Goal: Register for event/course: Sign up to attend an event or enroll in a course

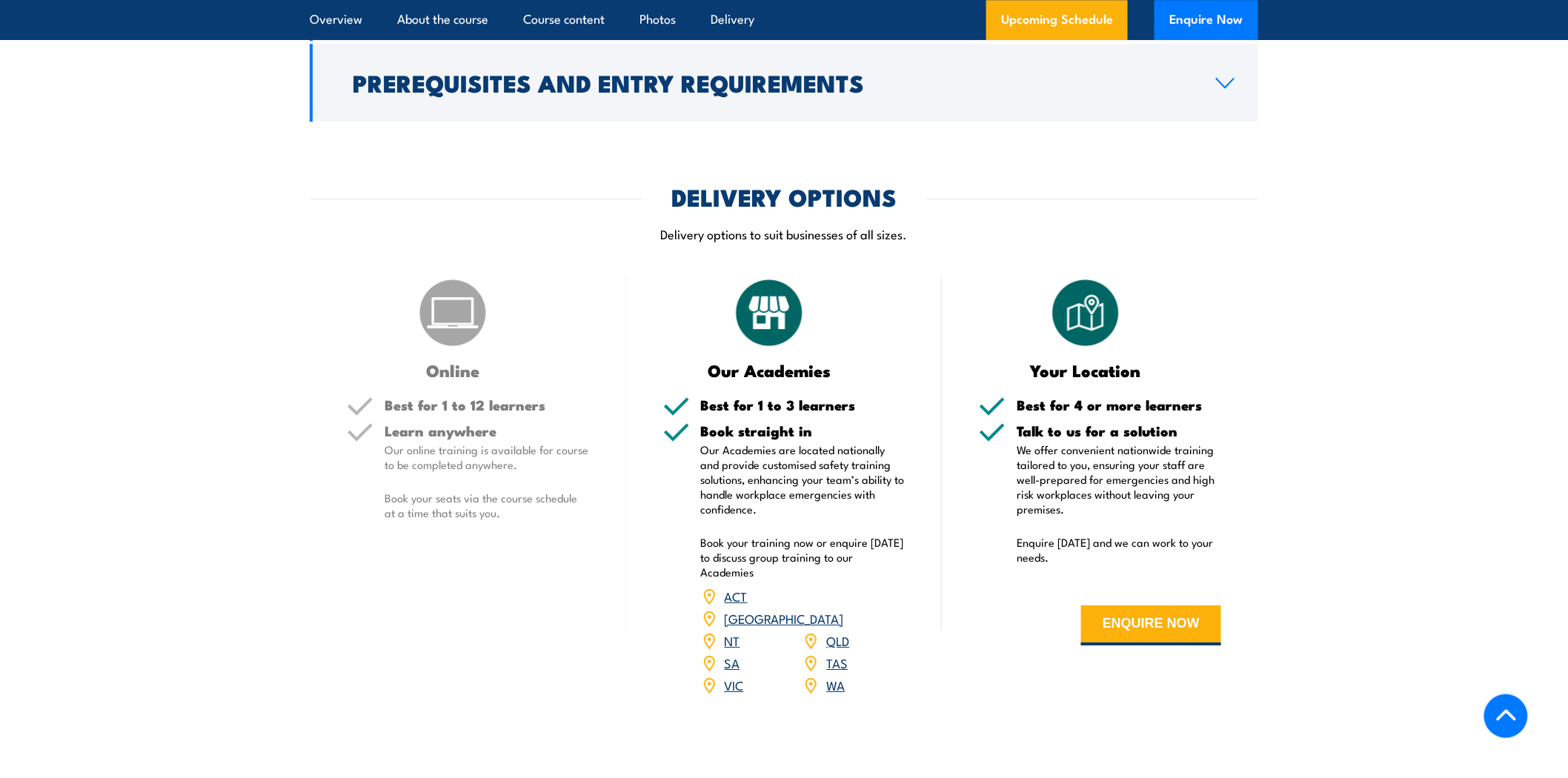
scroll to position [1646, 0]
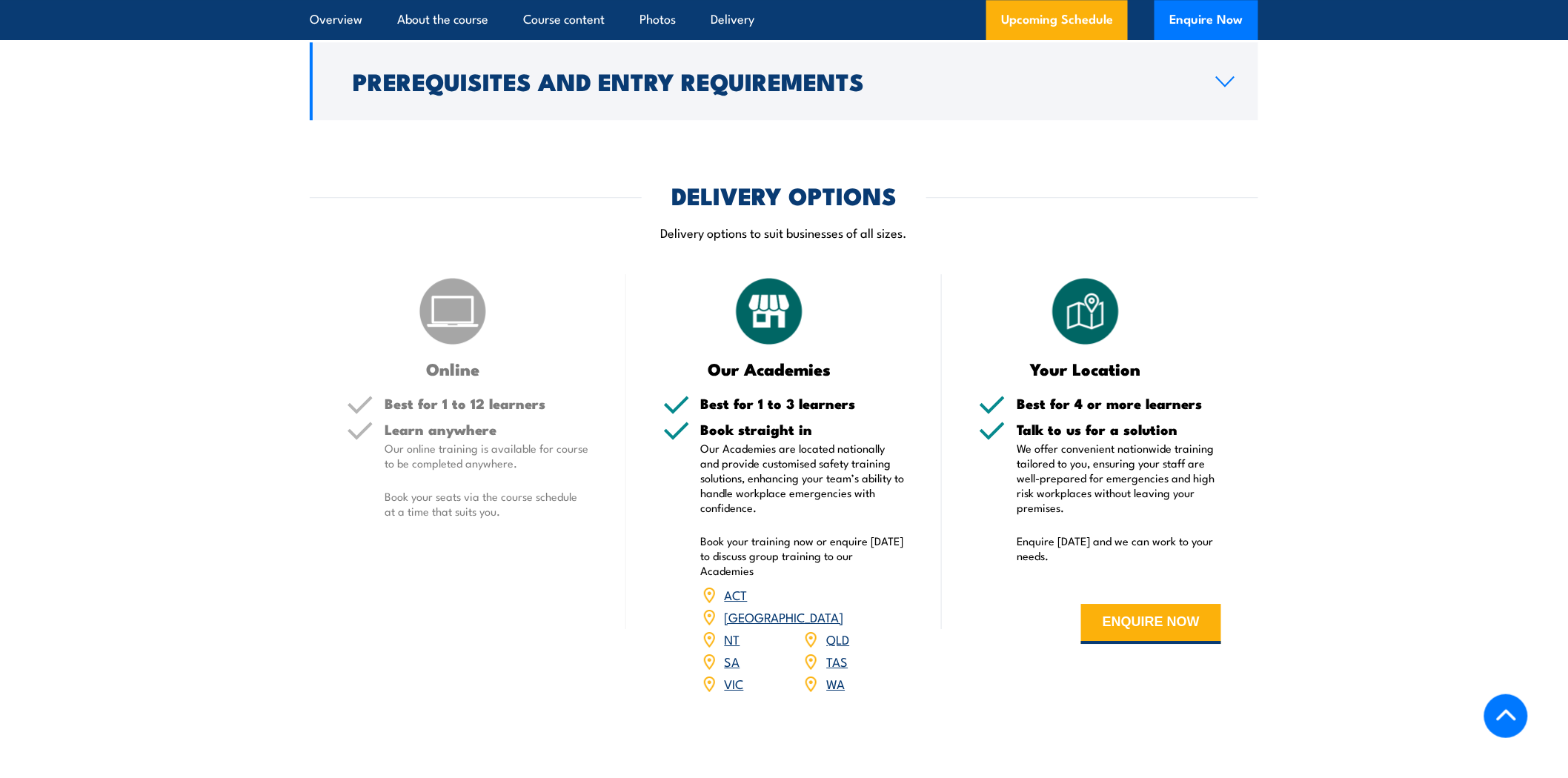
click at [839, 630] on link "QLD" at bounding box center [837, 638] width 23 height 17
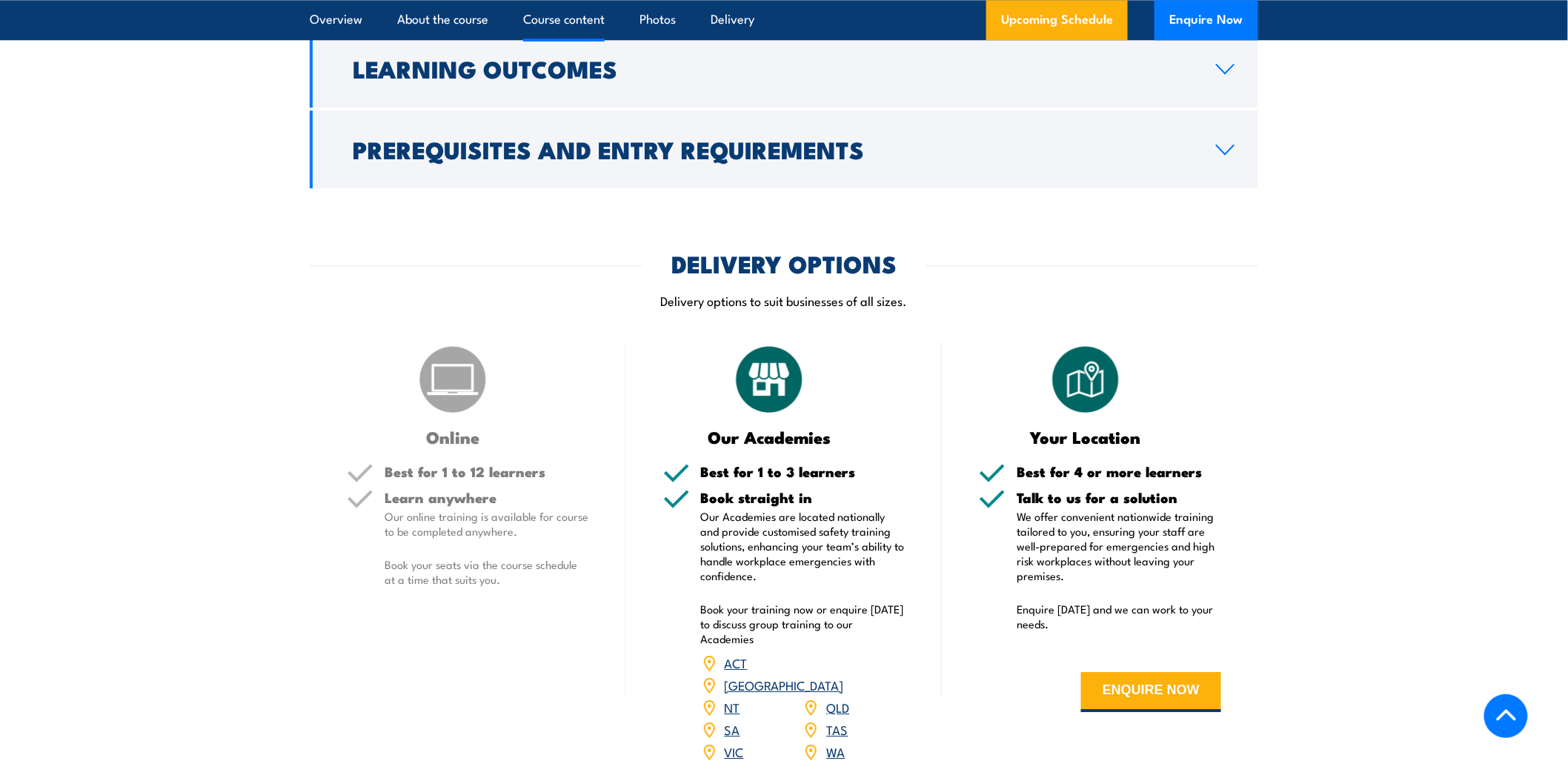
scroll to position [1248, 0]
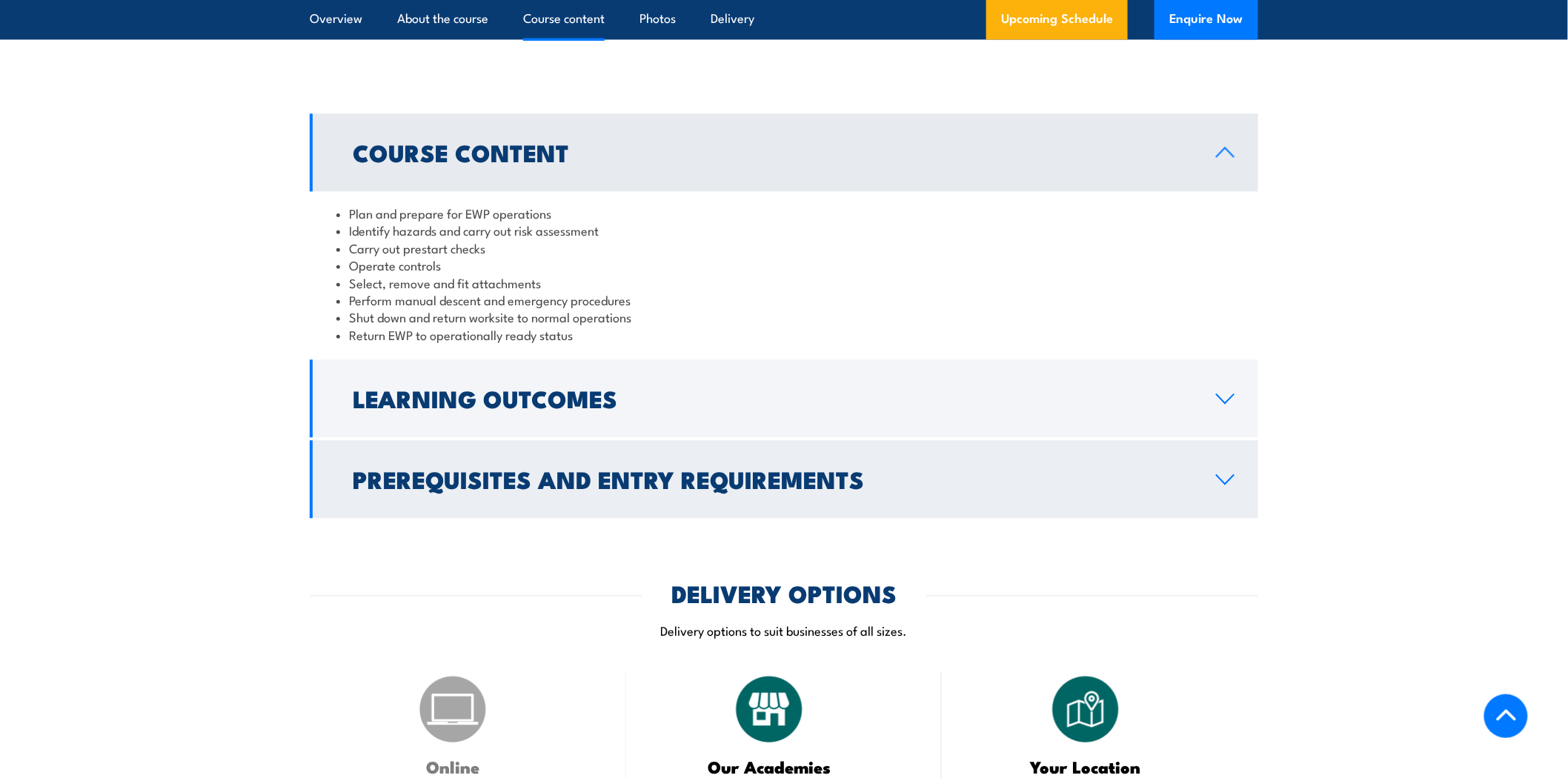
click at [952, 491] on link "Prerequisites and Entry Requirements" at bounding box center [784, 479] width 949 height 77
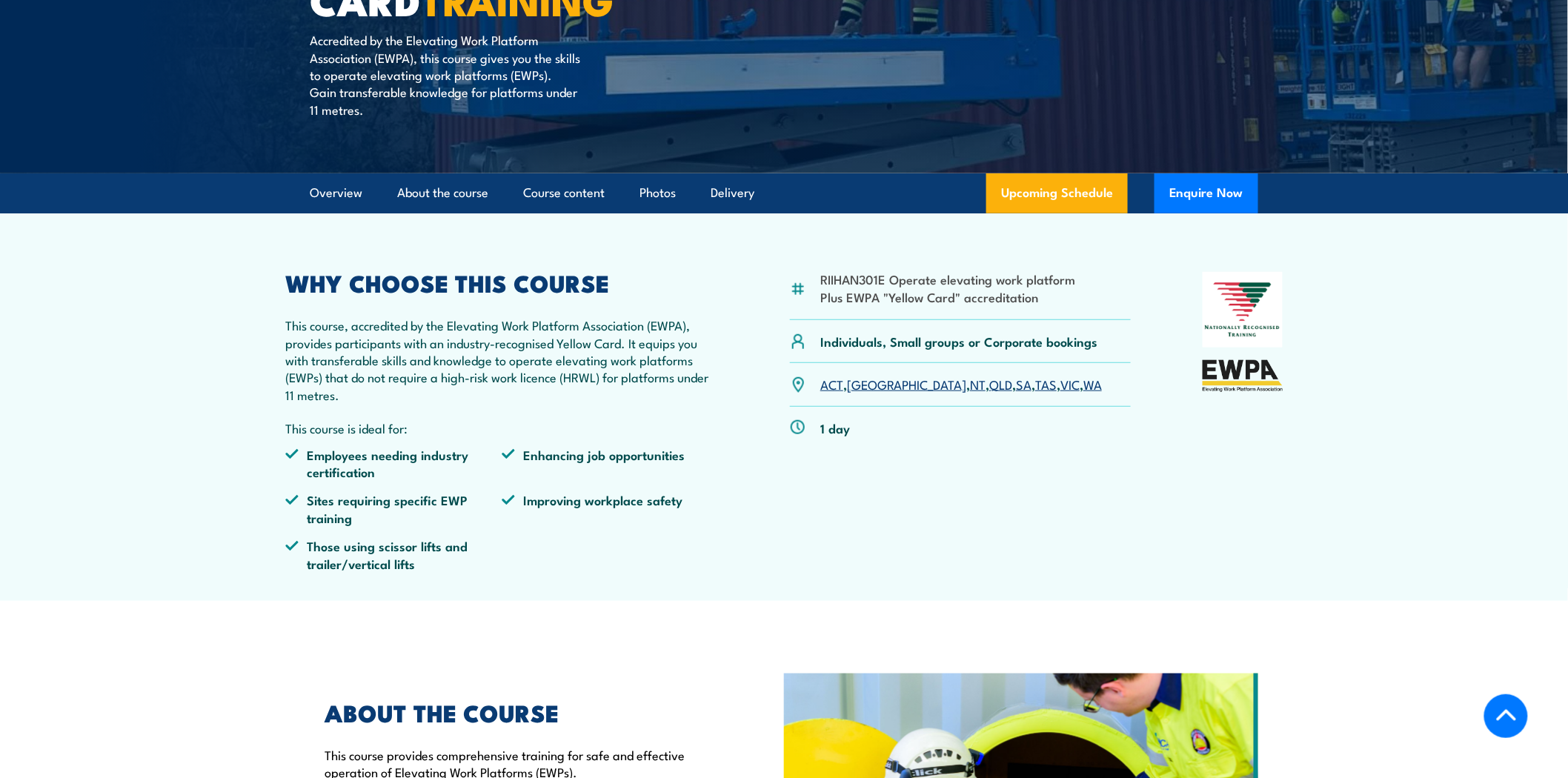
scroll to position [97, 0]
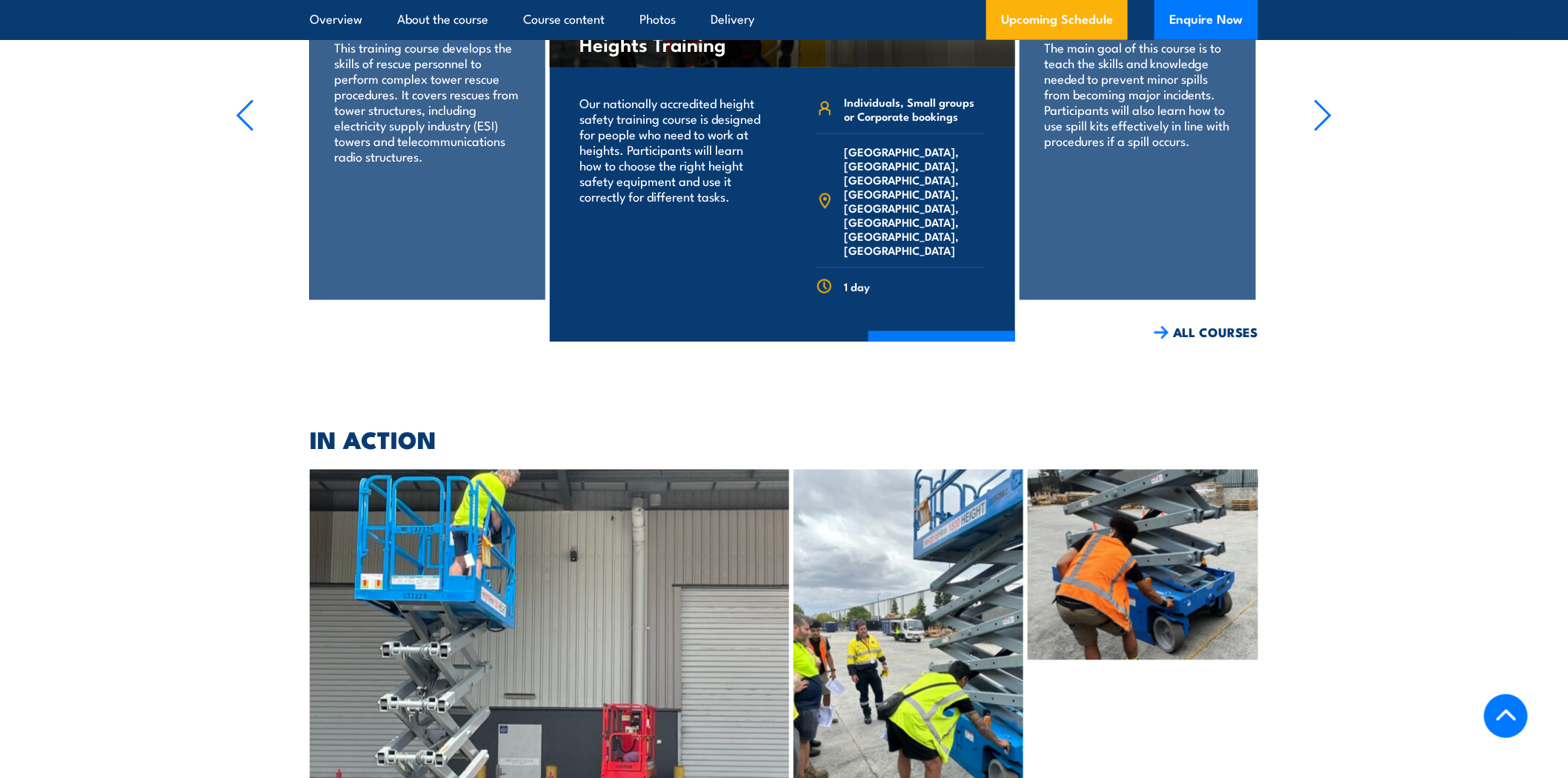
scroll to position [3300, 0]
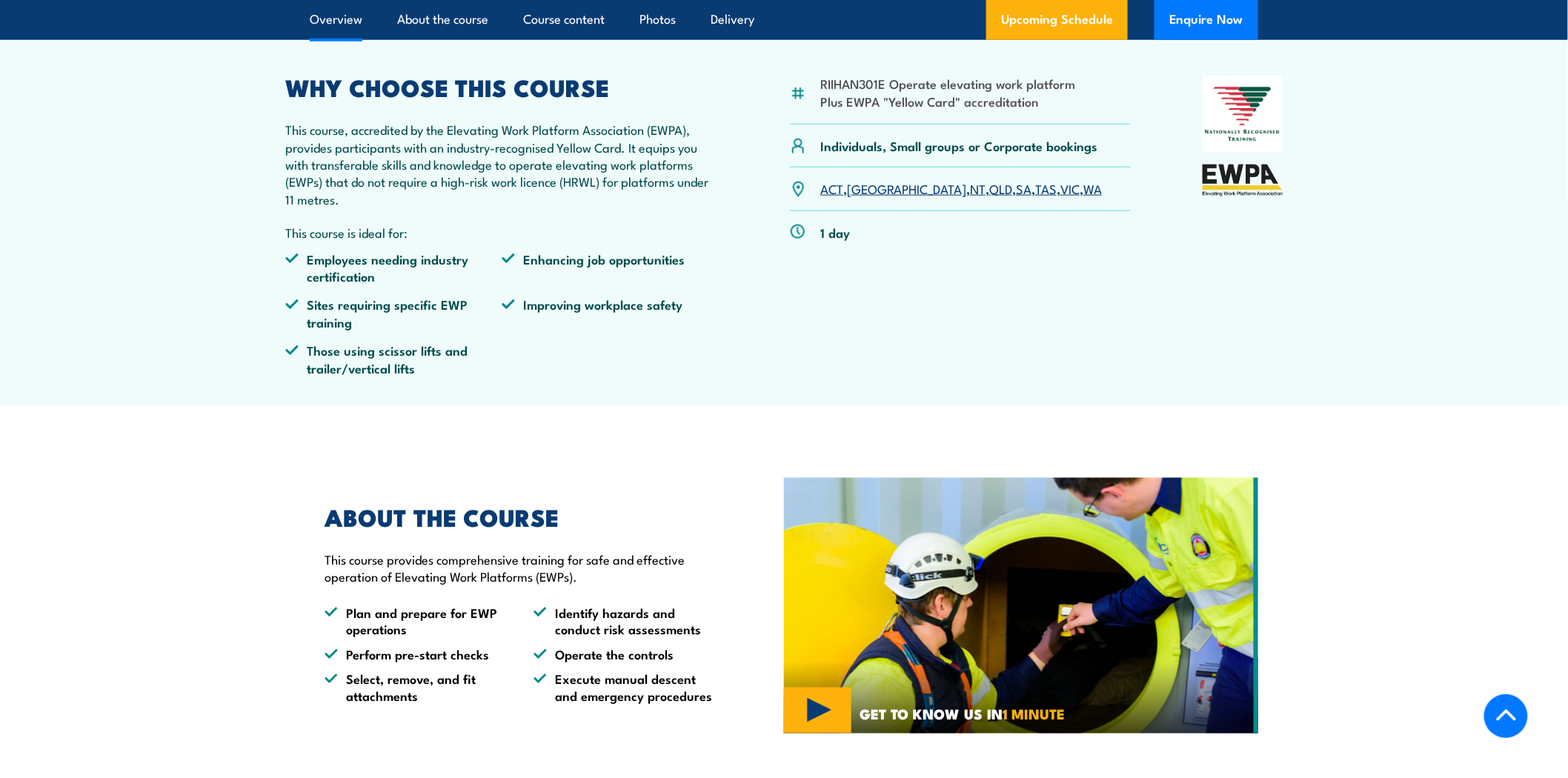
scroll to position [247, 0]
